Goal: Task Accomplishment & Management: Manage account settings

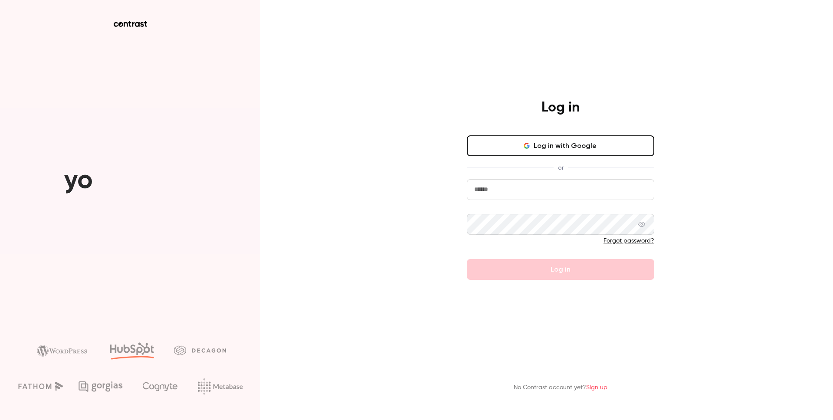
click at [502, 193] on input "email" at bounding box center [560, 189] width 187 height 21
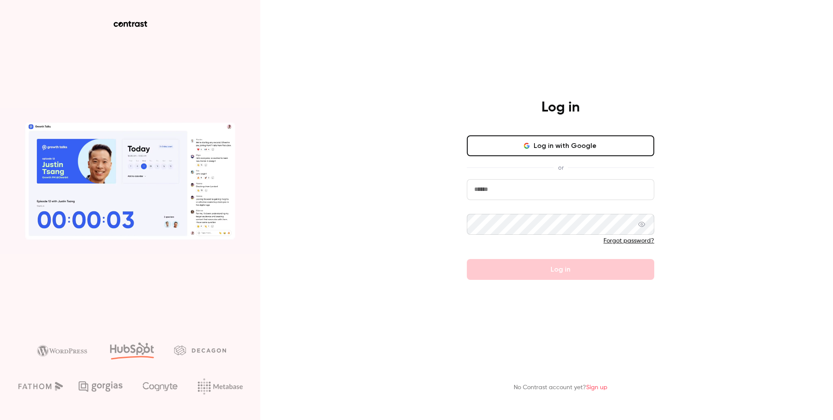
click at [438, 193] on div "Log in Log in with Google or Forgot password? Log in No Contrast account yet? S…" at bounding box center [416, 210] width 833 height 420
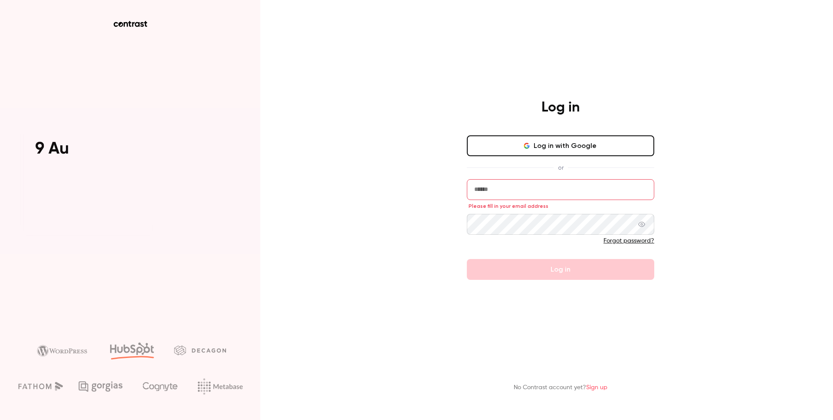
click at [503, 192] on input "email" at bounding box center [560, 189] width 187 height 21
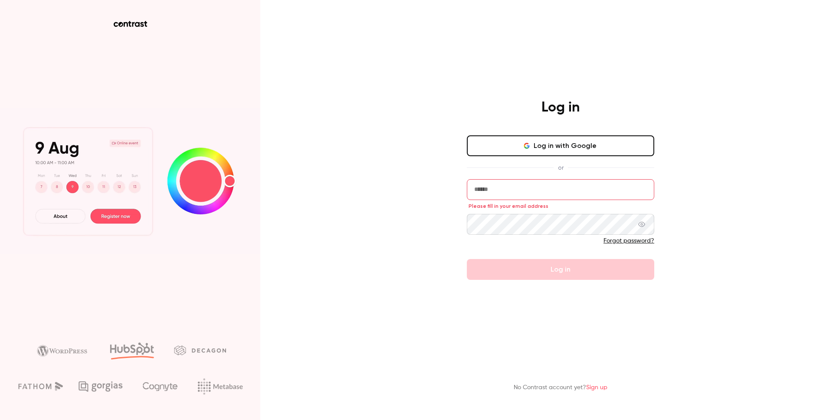
drag, startPoint x: 652, startPoint y: 184, endPoint x: 667, endPoint y: 183, distance: 15.2
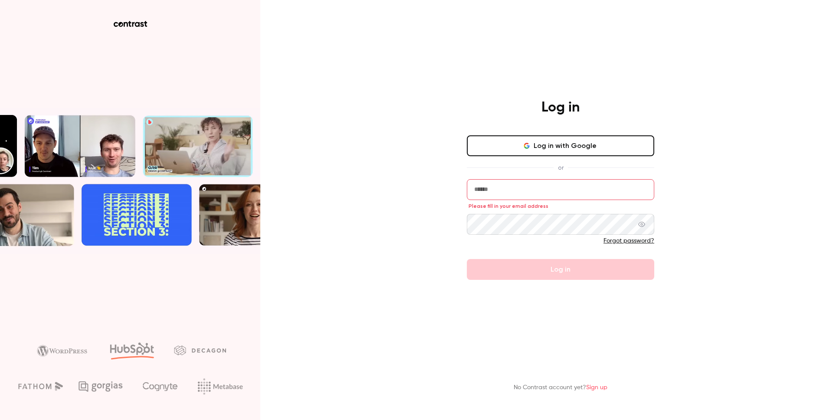
click at [658, 184] on div "Log in Log in with Google or Please fill in your email address Forgot password?…" at bounding box center [561, 189] width 226 height 181
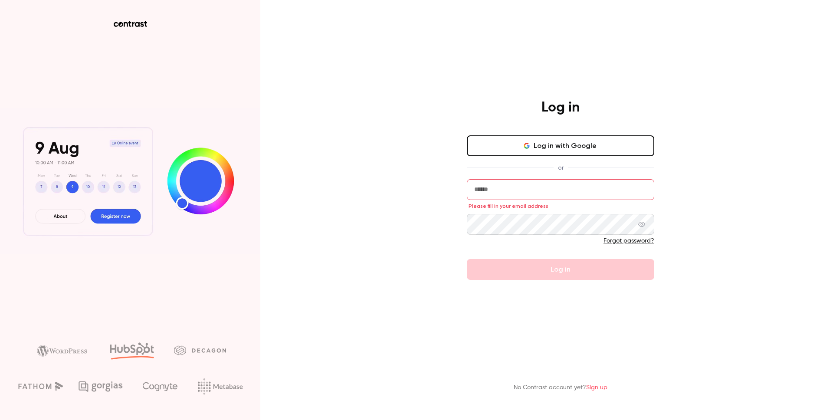
drag, startPoint x: 681, startPoint y: 181, endPoint x: 685, endPoint y: 185, distance: 4.9
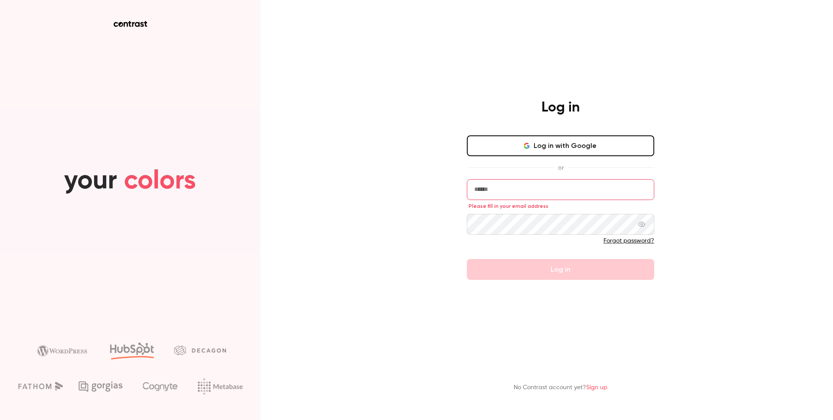
click at [684, 181] on div "Log in Log in with Google or Please fill in your email address Forgot password?…" at bounding box center [416, 210] width 833 height 420
click at [508, 188] on input "email" at bounding box center [560, 189] width 187 height 21
type input "**********"
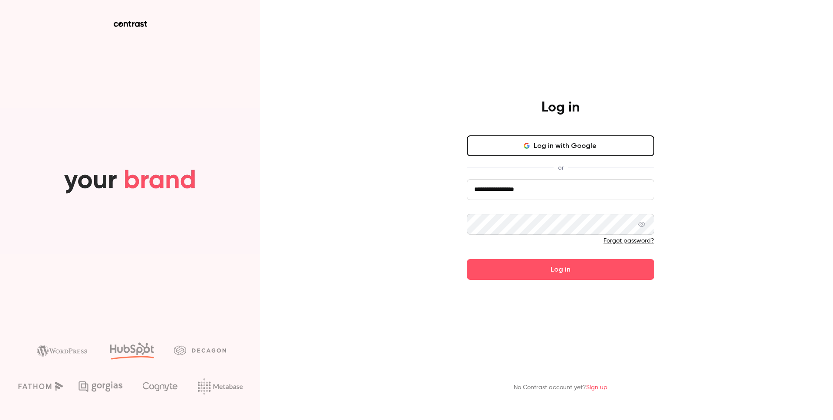
click at [467, 259] on button "Log in" at bounding box center [560, 269] width 187 height 21
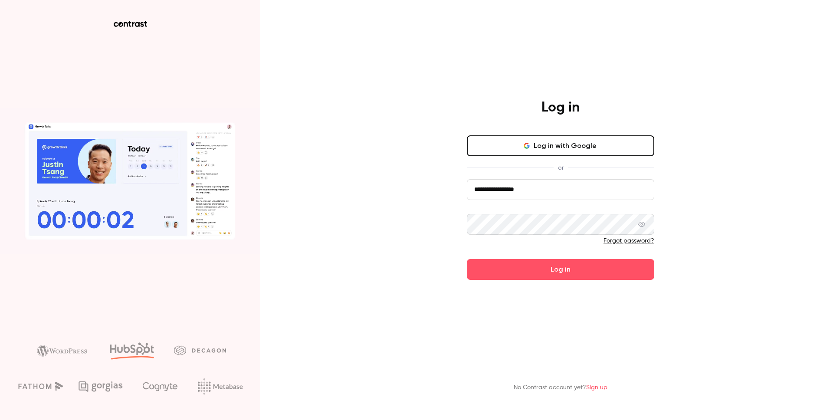
click at [467, 259] on button "Log in" at bounding box center [560, 269] width 187 height 21
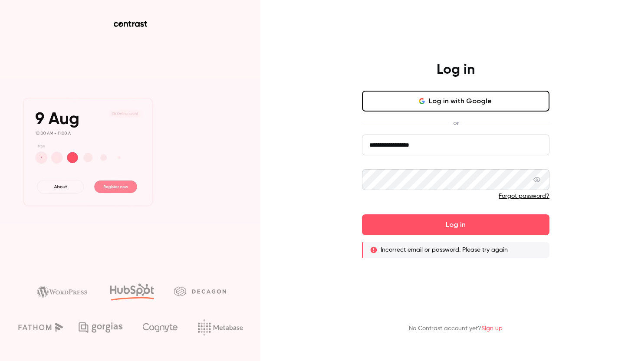
click at [512, 195] on link "Forgot password?" at bounding box center [524, 196] width 51 height 6
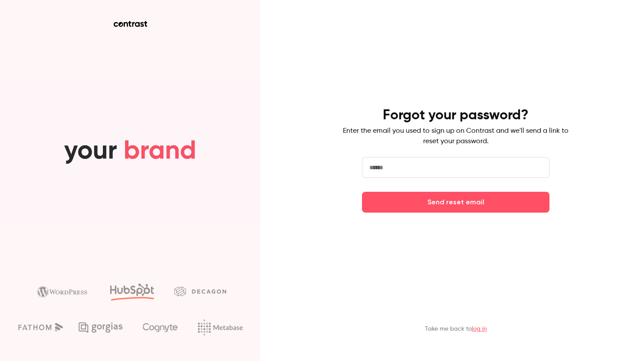
click at [396, 174] on input "email" at bounding box center [455, 167] width 187 height 21
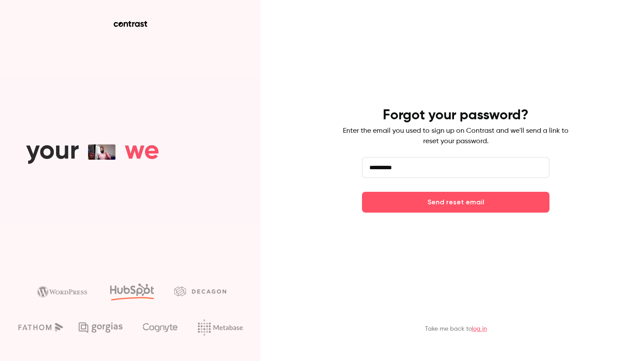
type input "**********"
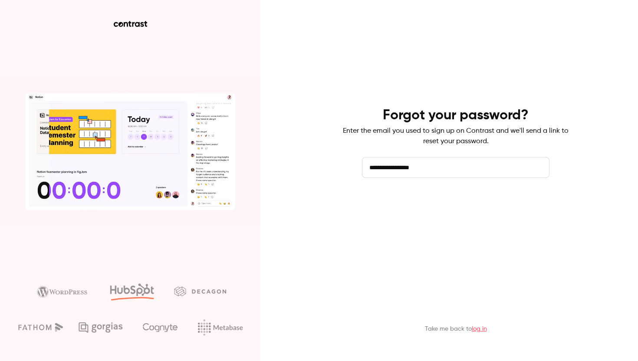
click at [464, 207] on button "Send reset email" at bounding box center [455, 202] width 187 height 21
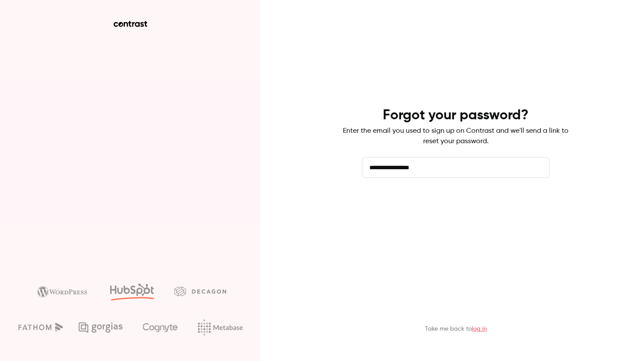
click at [453, 204] on button "Send reset email" at bounding box center [455, 202] width 187 height 21
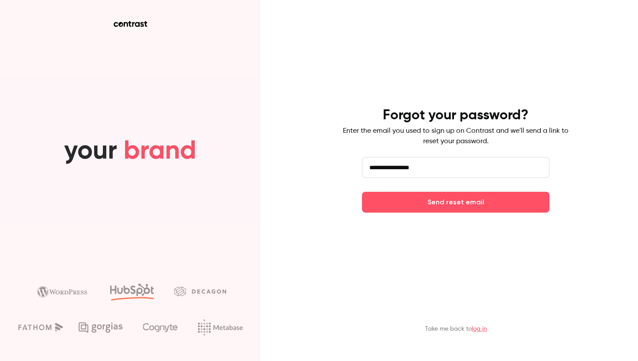
drag, startPoint x: 596, startPoint y: 96, endPoint x: 588, endPoint y: 60, distance: 37.0
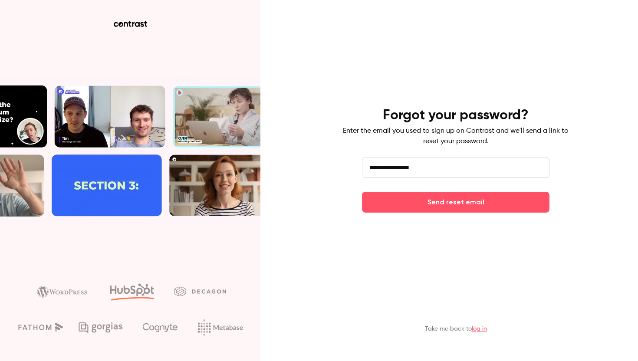
click at [596, 96] on div "**********" at bounding box center [319, 180] width 638 height 361
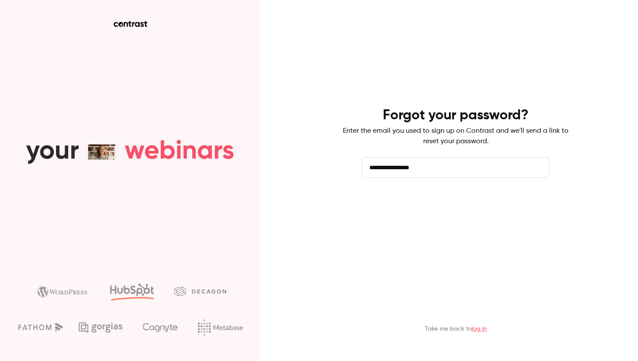
click at [469, 201] on button "Send reset email" at bounding box center [455, 202] width 187 height 21
click at [449, 201] on button "Send reset email" at bounding box center [455, 202] width 187 height 21
